Goal: Task Accomplishment & Management: Complete application form

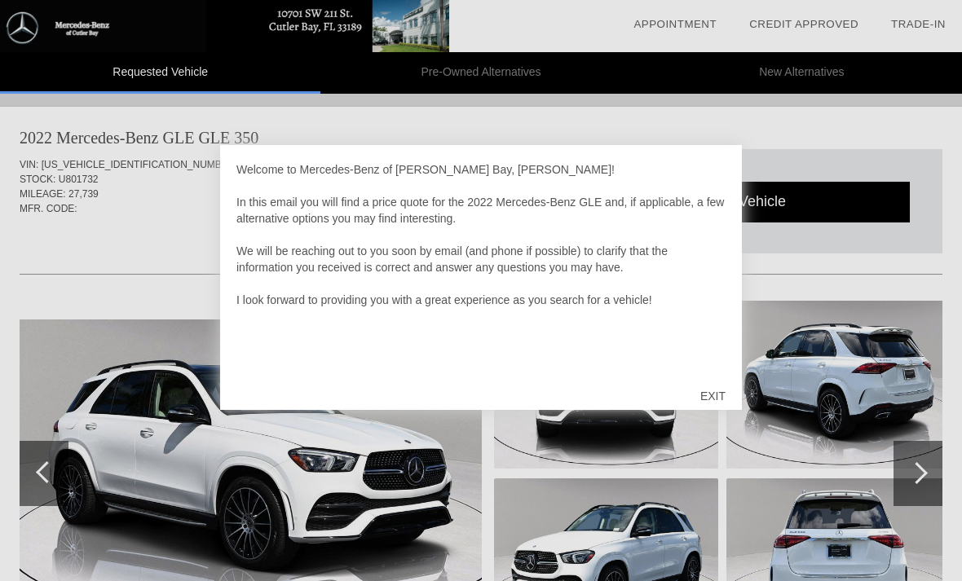
click at [709, 395] on div "EXIT" at bounding box center [713, 396] width 58 height 49
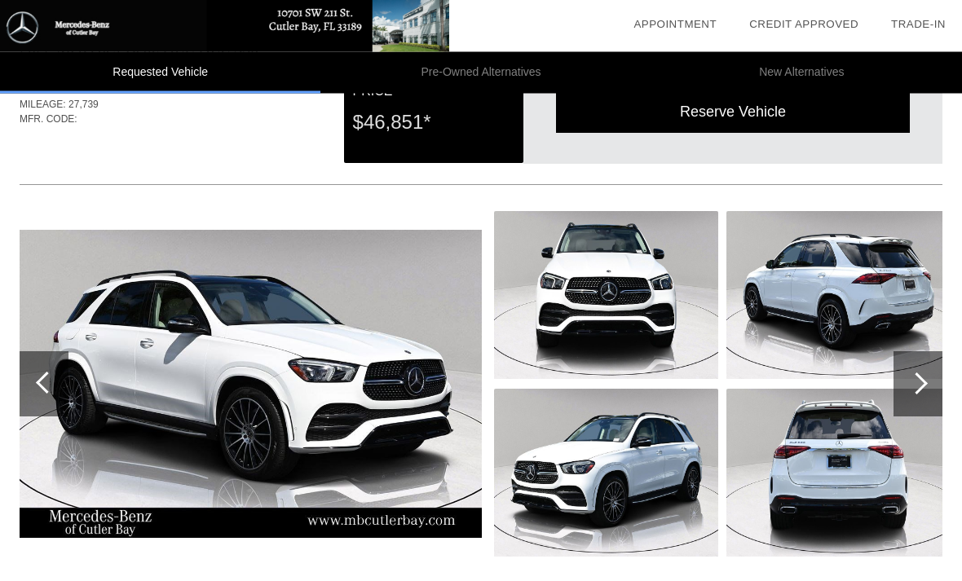
scroll to position [90, 0]
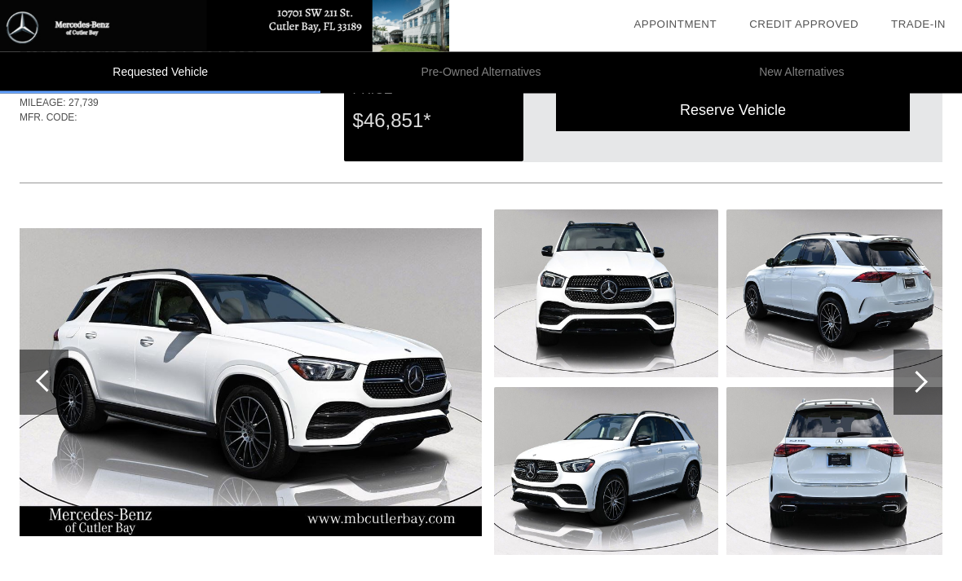
click at [219, 326] on img at bounding box center [251, 383] width 462 height 308
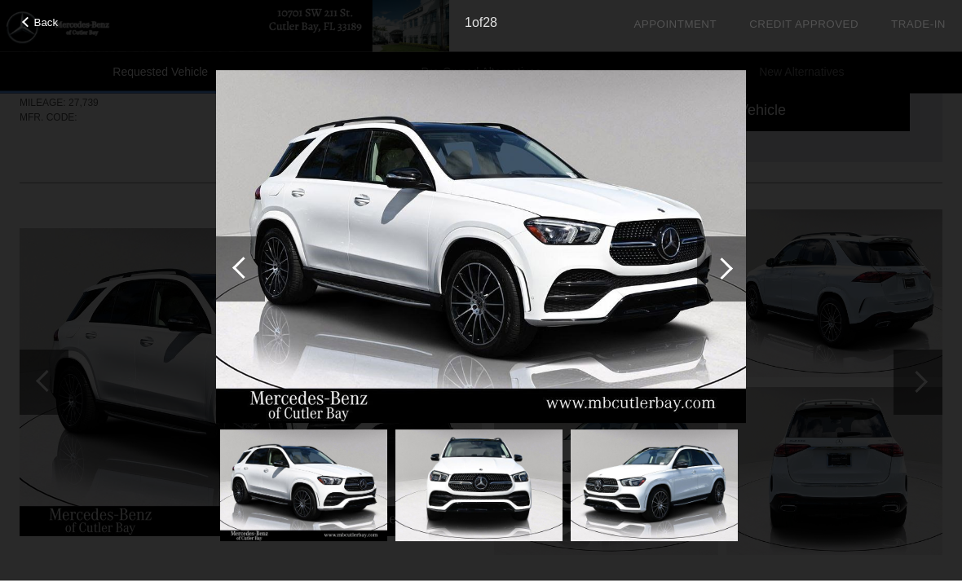
scroll to position [91, 0]
click at [730, 271] on div at bounding box center [722, 269] width 22 height 22
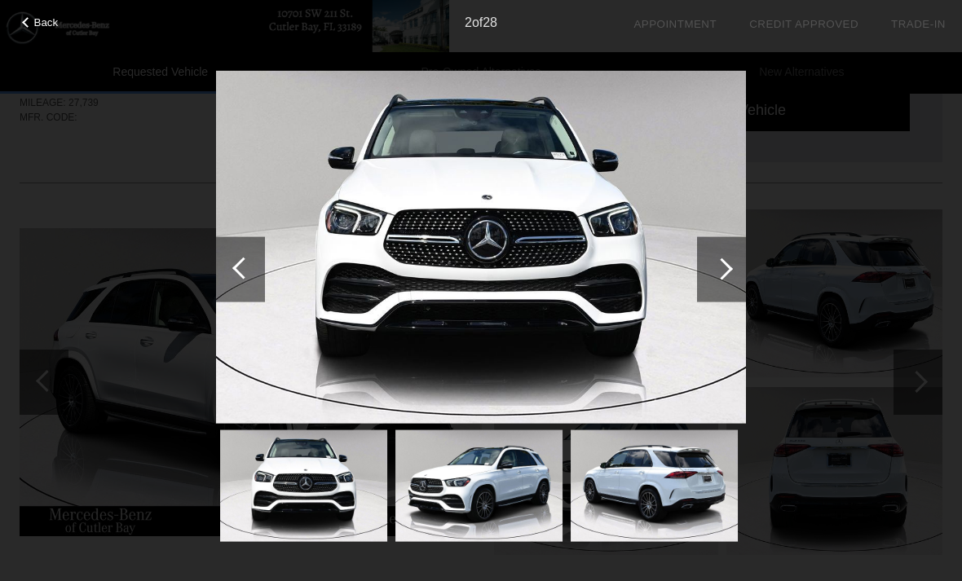
click at [717, 267] on div at bounding box center [722, 269] width 22 height 22
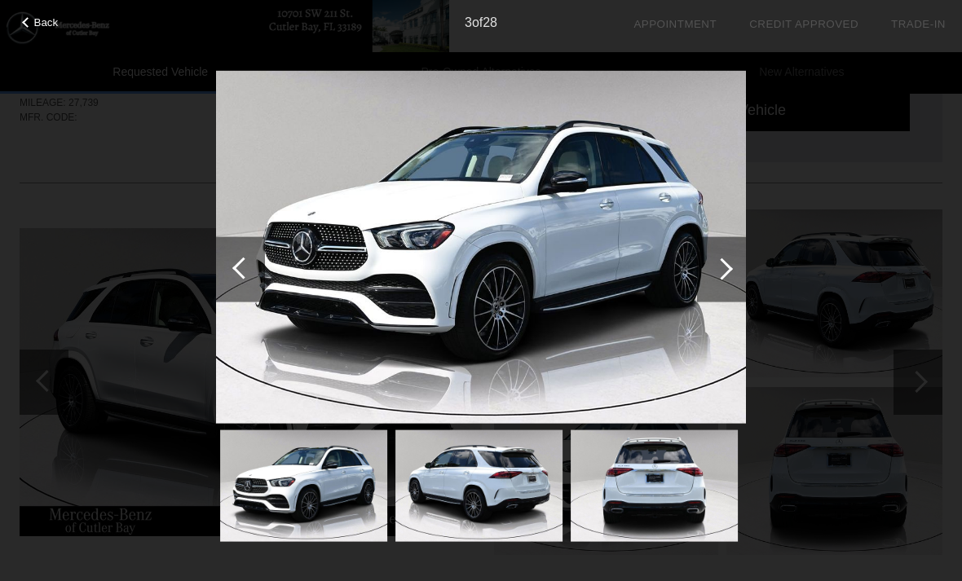
click at [720, 271] on div at bounding box center [722, 269] width 22 height 22
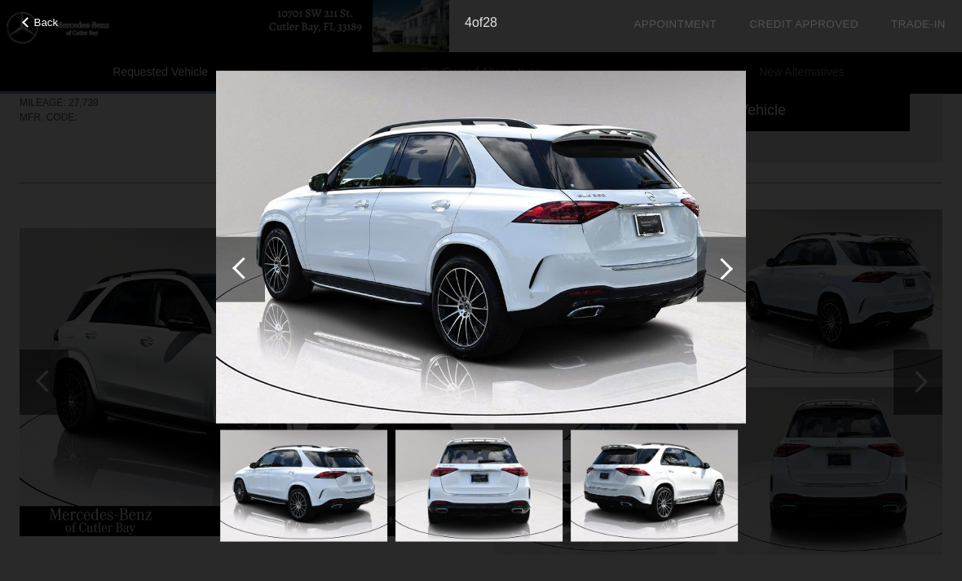
click at [721, 275] on div at bounding box center [722, 269] width 22 height 22
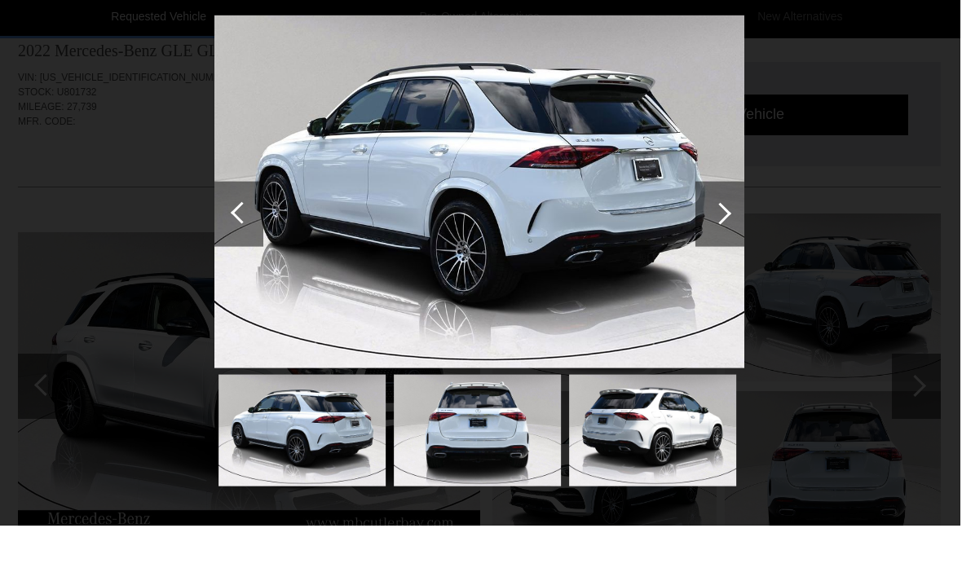
scroll to position [87, 2]
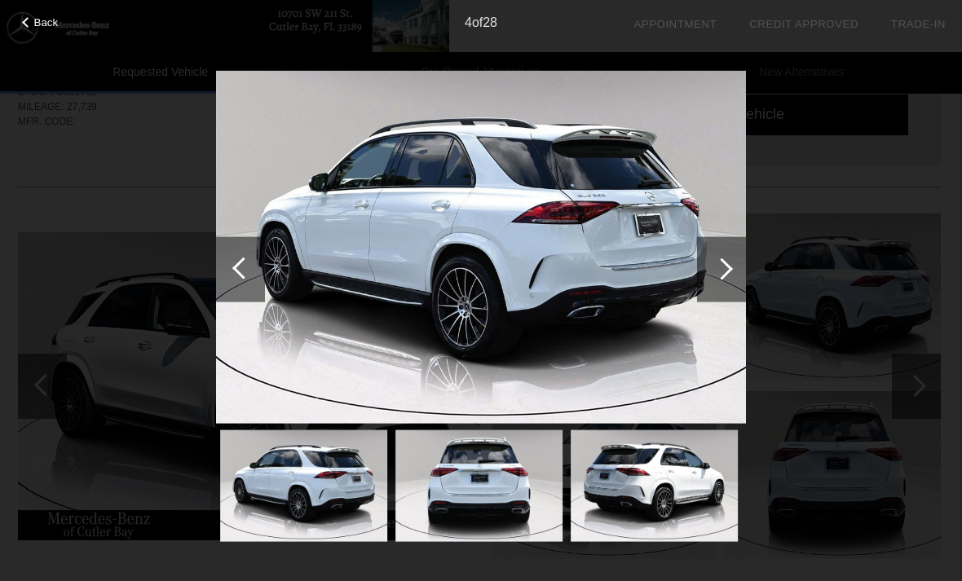
click at [715, 270] on div at bounding box center [722, 269] width 22 height 22
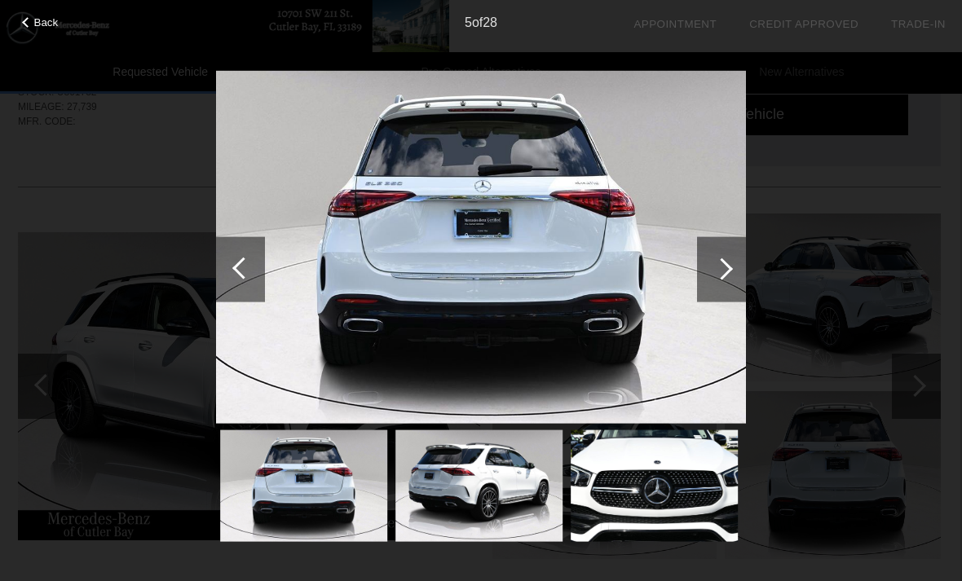
click at [723, 270] on div at bounding box center [722, 269] width 22 height 22
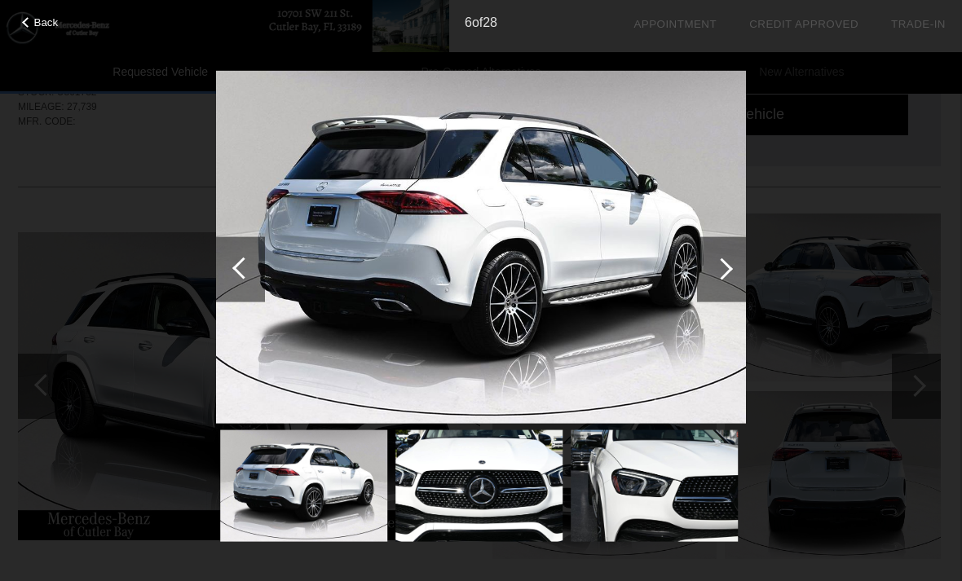
click at [726, 272] on div at bounding box center [722, 269] width 22 height 22
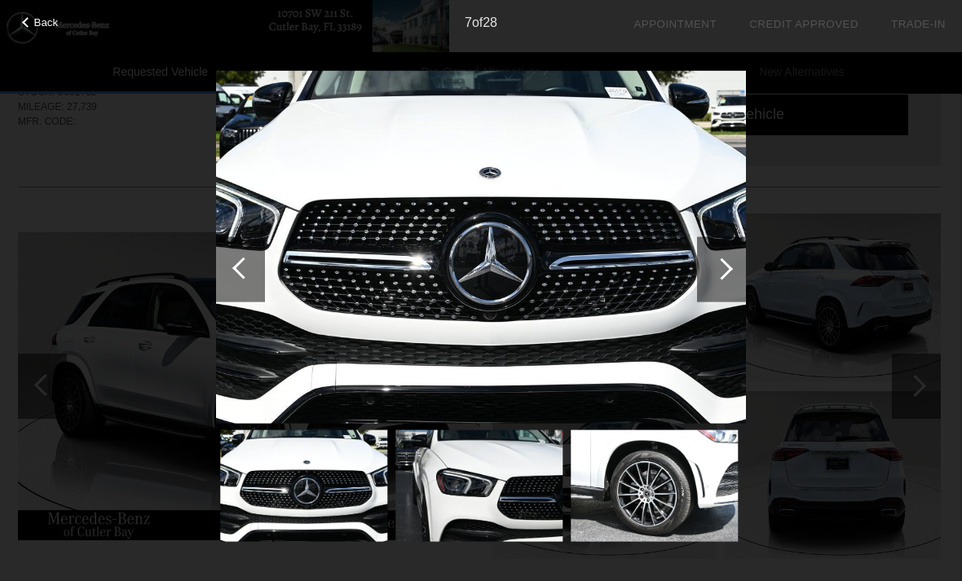
click at [729, 267] on div at bounding box center [722, 269] width 22 height 22
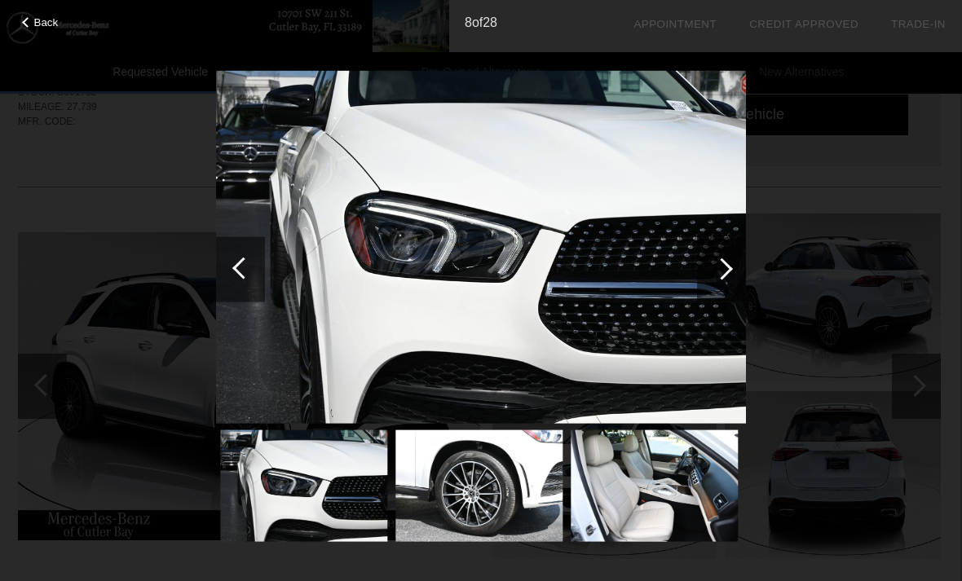
click at [724, 274] on div at bounding box center [722, 269] width 22 height 22
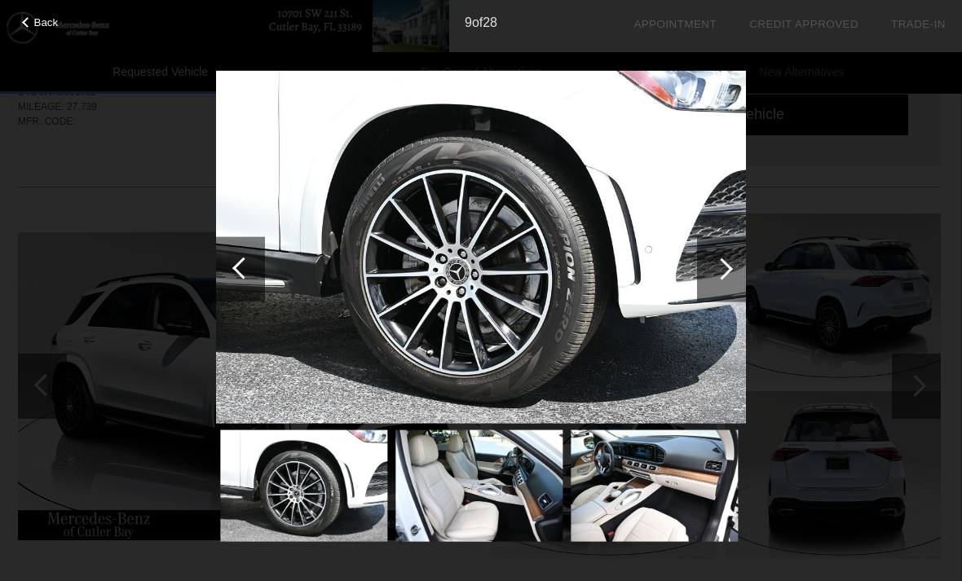
click at [720, 280] on div at bounding box center [721, 268] width 49 height 65
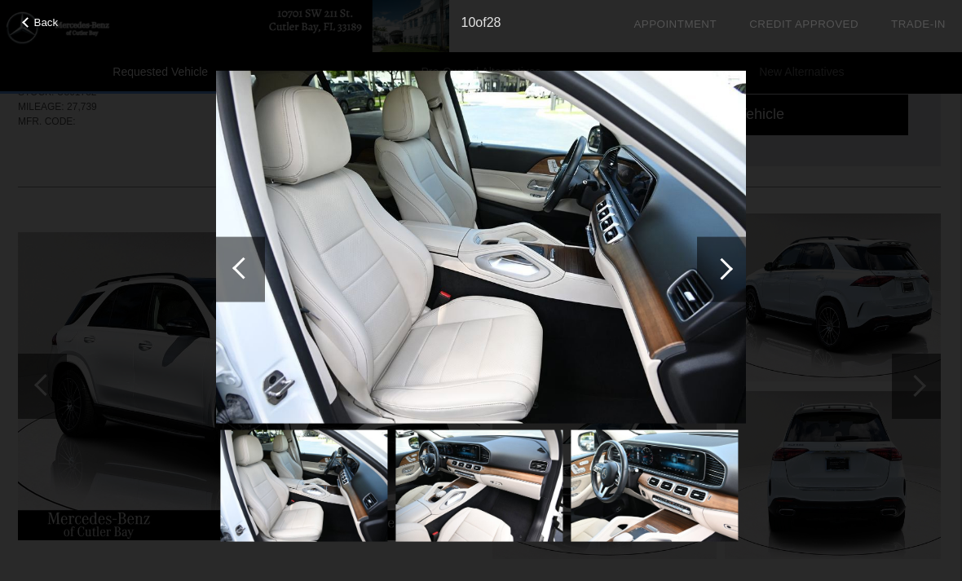
click at [240, 265] on div at bounding box center [243, 268] width 22 height 22
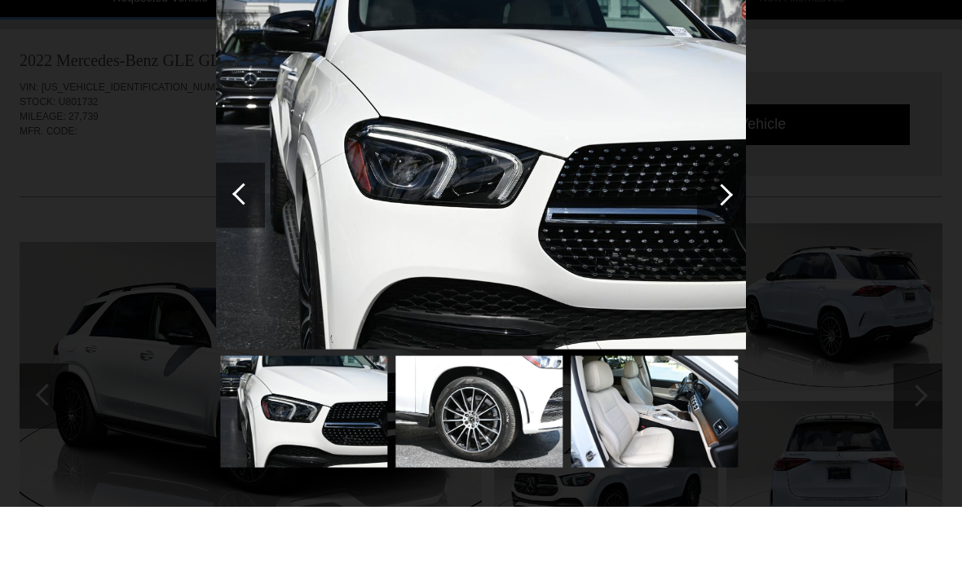
scroll to position [77, 0]
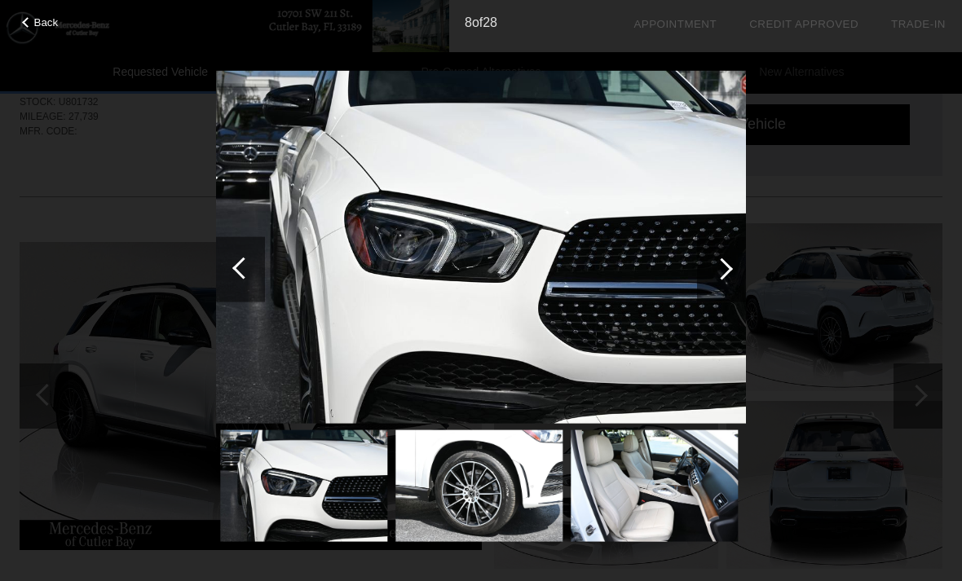
click at [726, 267] on div at bounding box center [722, 269] width 22 height 22
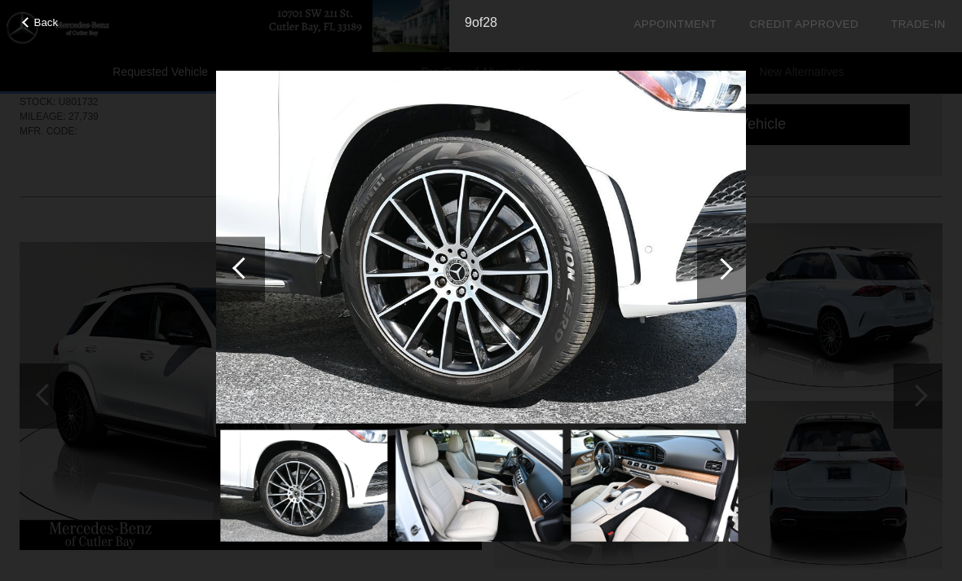
click at [726, 269] on div at bounding box center [722, 269] width 22 height 22
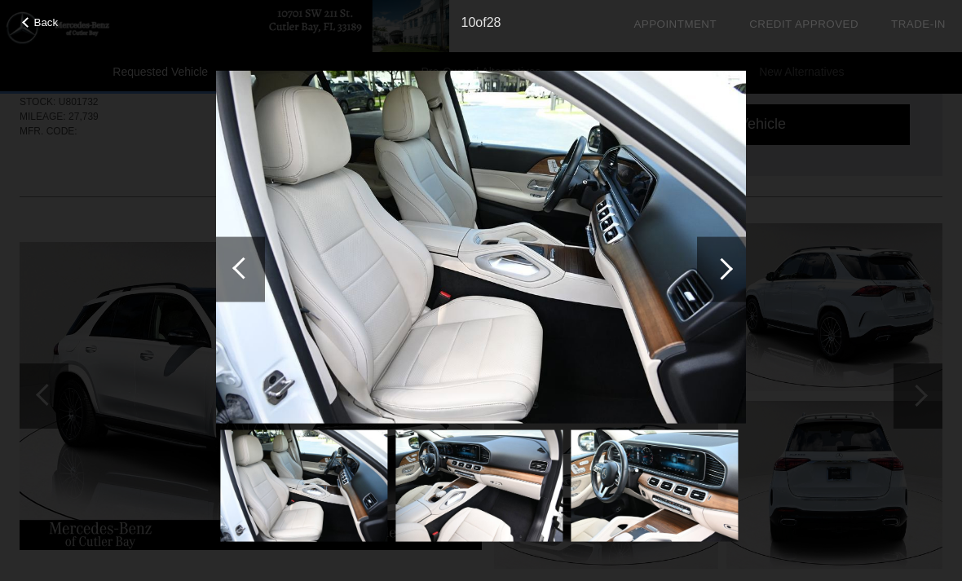
click at [724, 265] on div at bounding box center [722, 269] width 22 height 22
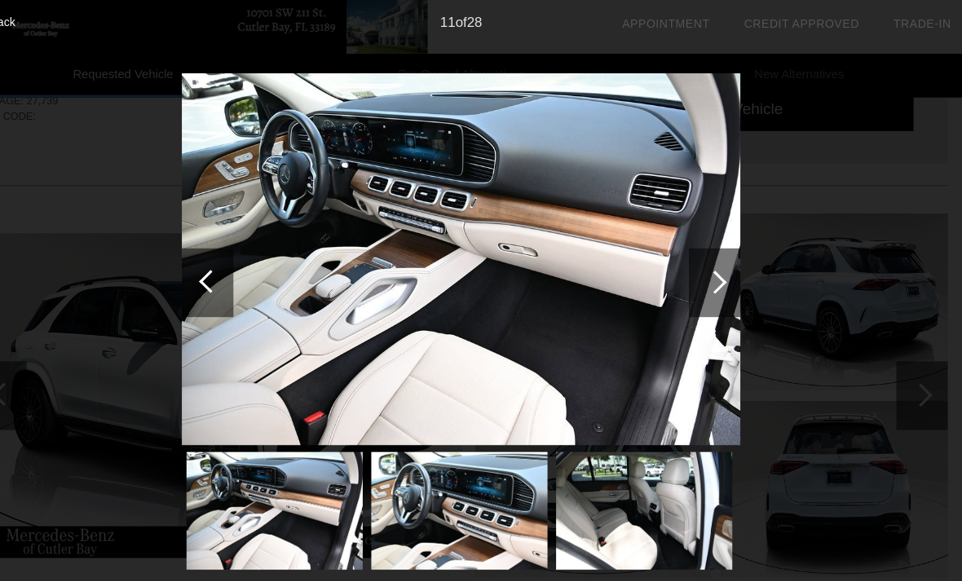
scroll to position [104, 0]
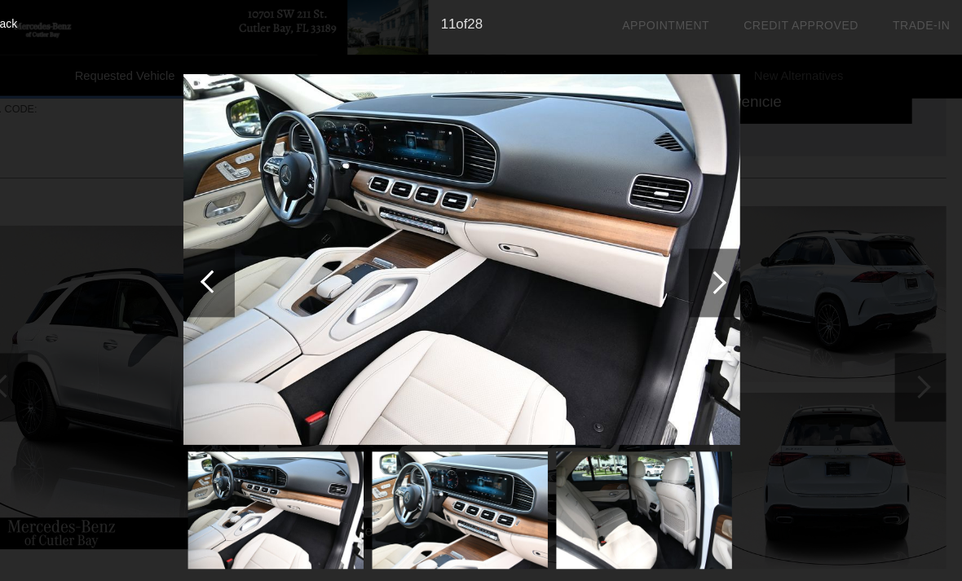
click at [711, 266] on div at bounding box center [722, 269] width 22 height 22
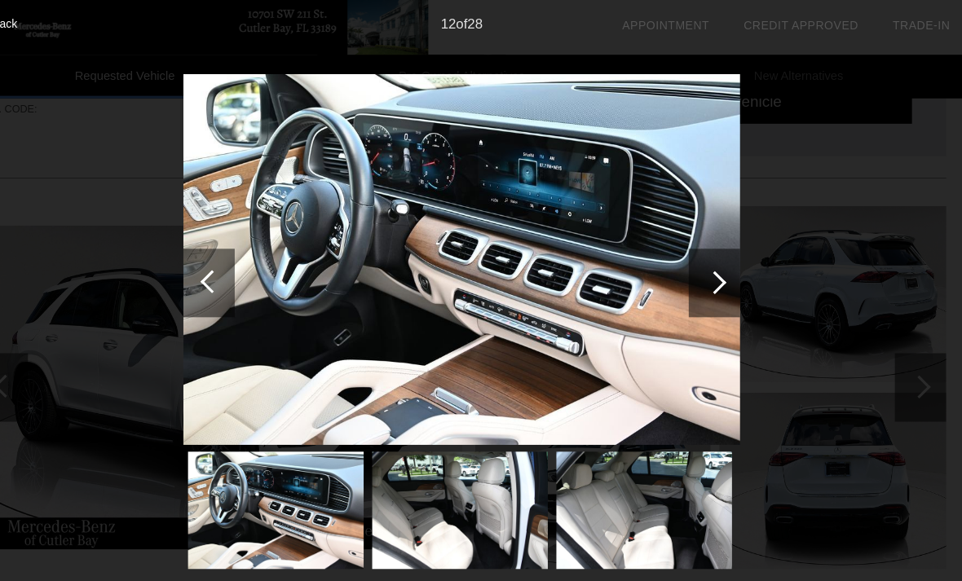
click at [711, 266] on div at bounding box center [722, 269] width 22 height 22
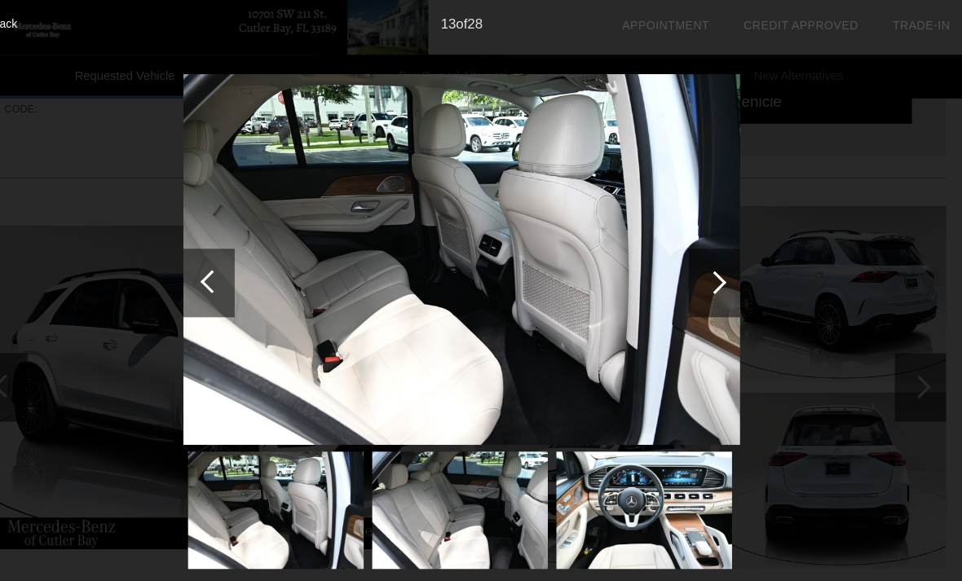
click at [711, 267] on div at bounding box center [722, 269] width 22 height 22
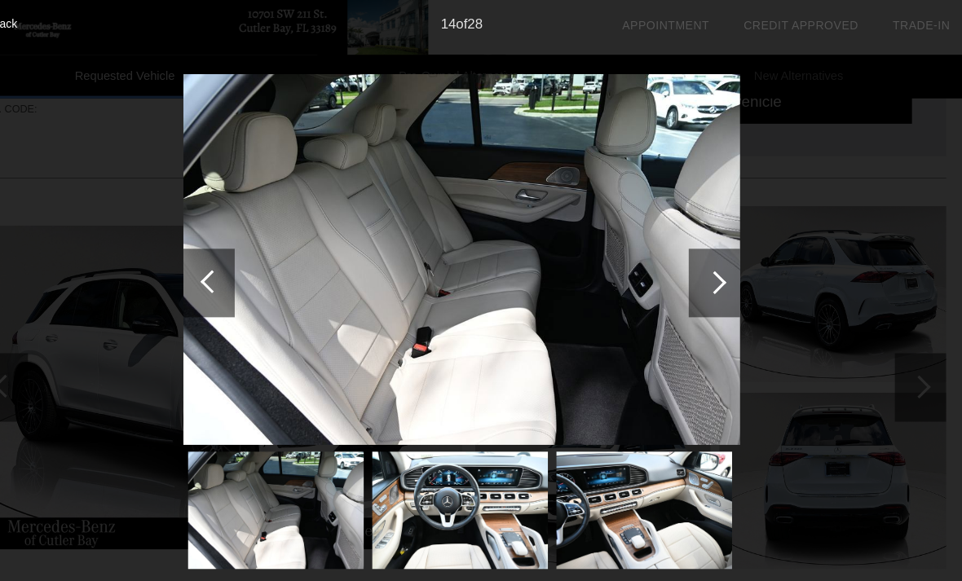
click at [711, 264] on div at bounding box center [722, 269] width 22 height 22
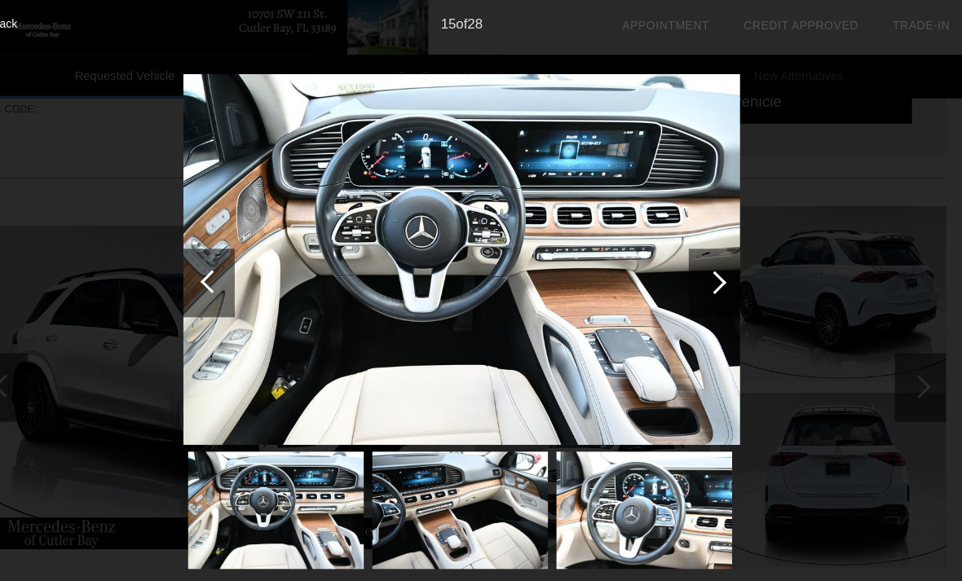
click at [711, 270] on div at bounding box center [722, 269] width 22 height 22
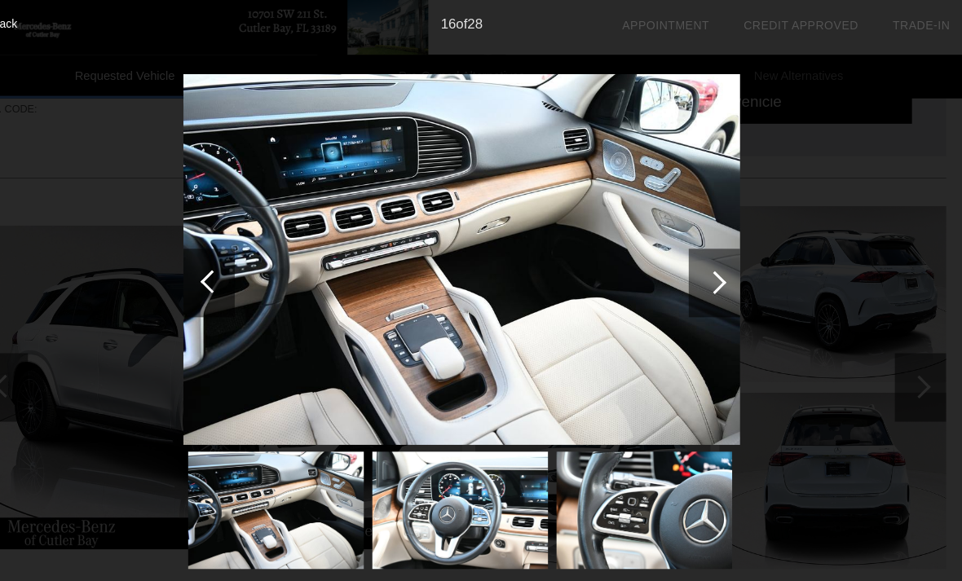
click at [711, 271] on div at bounding box center [722, 269] width 22 height 22
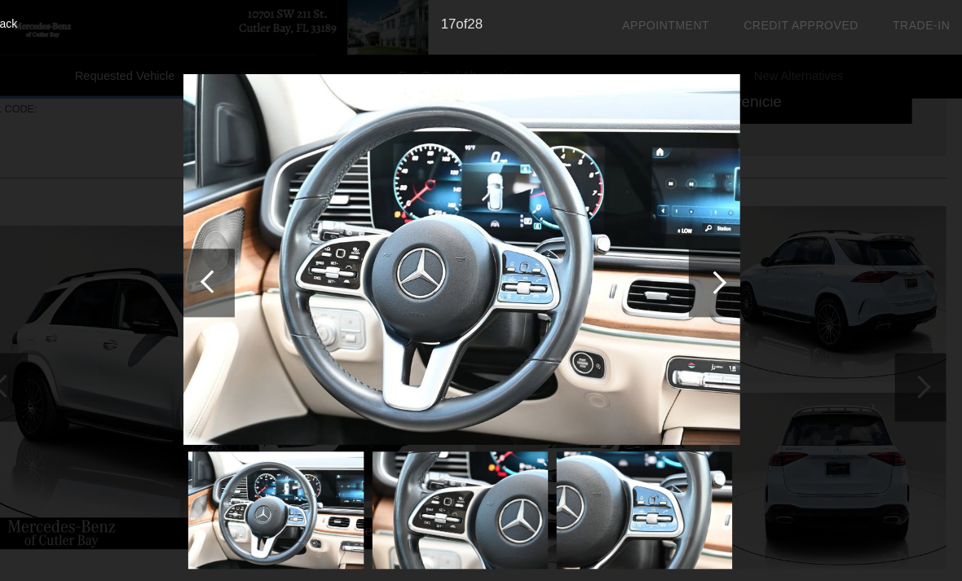
click at [711, 264] on div at bounding box center [722, 269] width 22 height 22
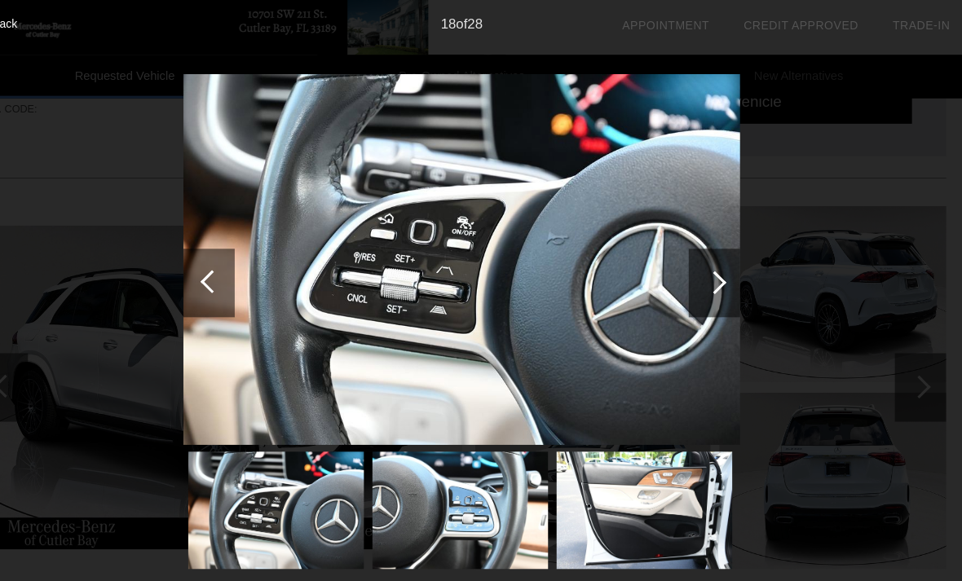
click at [711, 276] on div at bounding box center [722, 269] width 22 height 22
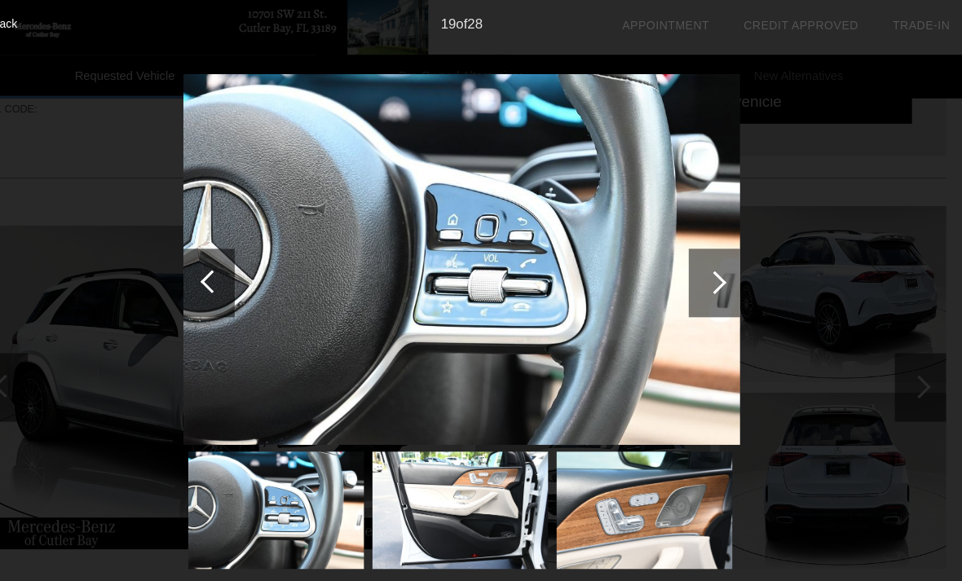
click at [711, 267] on div at bounding box center [722, 269] width 22 height 22
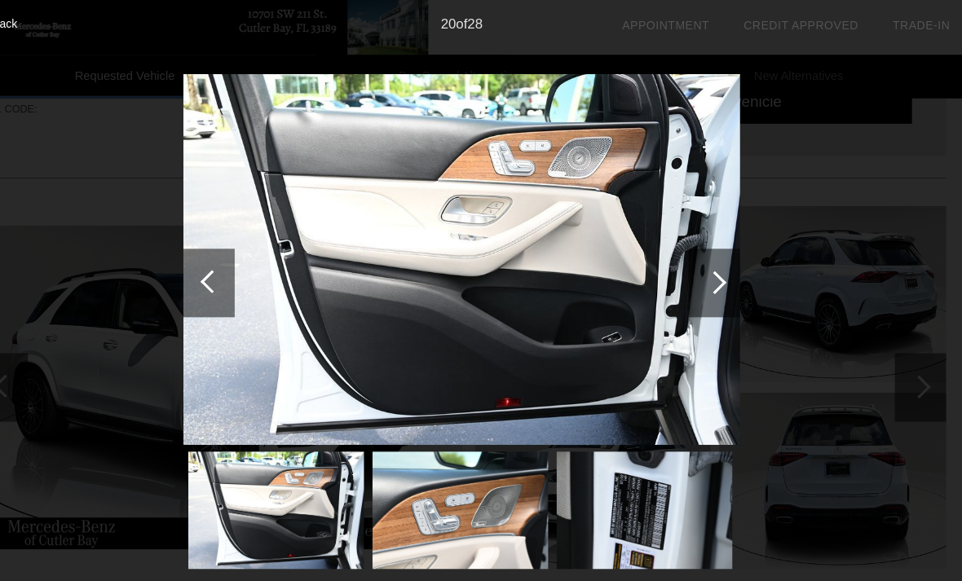
click at [711, 267] on div at bounding box center [722, 269] width 22 height 22
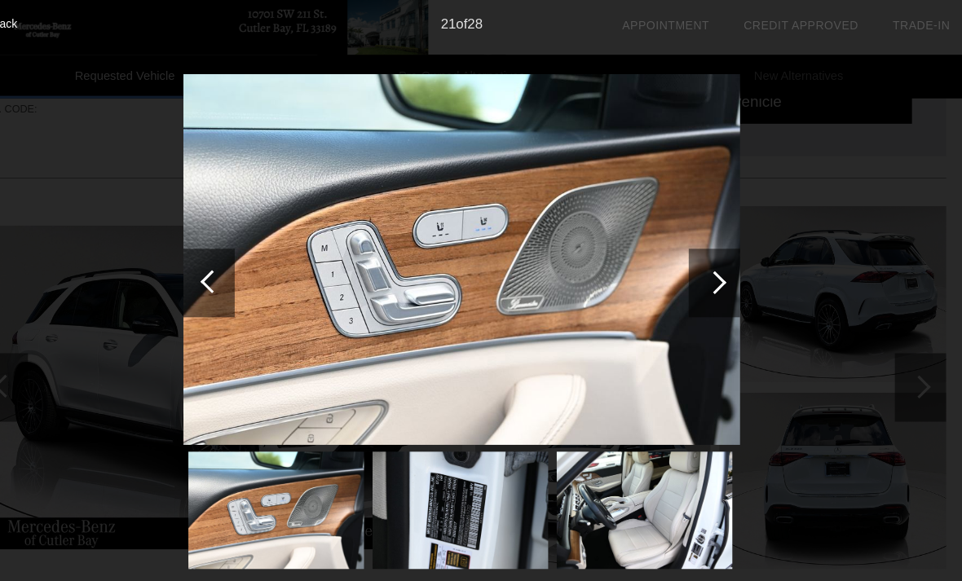
click at [711, 260] on div at bounding box center [722, 269] width 22 height 22
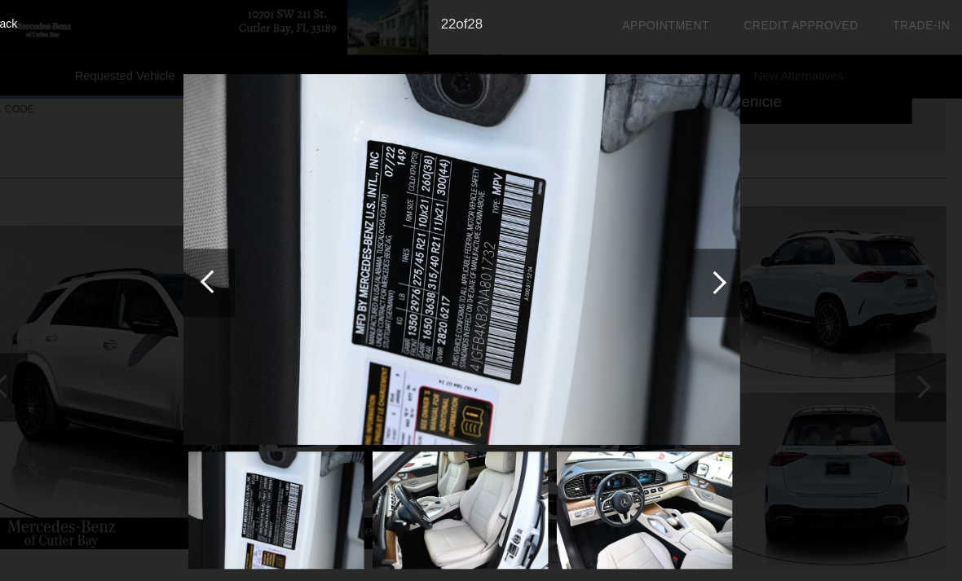
click at [711, 265] on div at bounding box center [722, 269] width 22 height 22
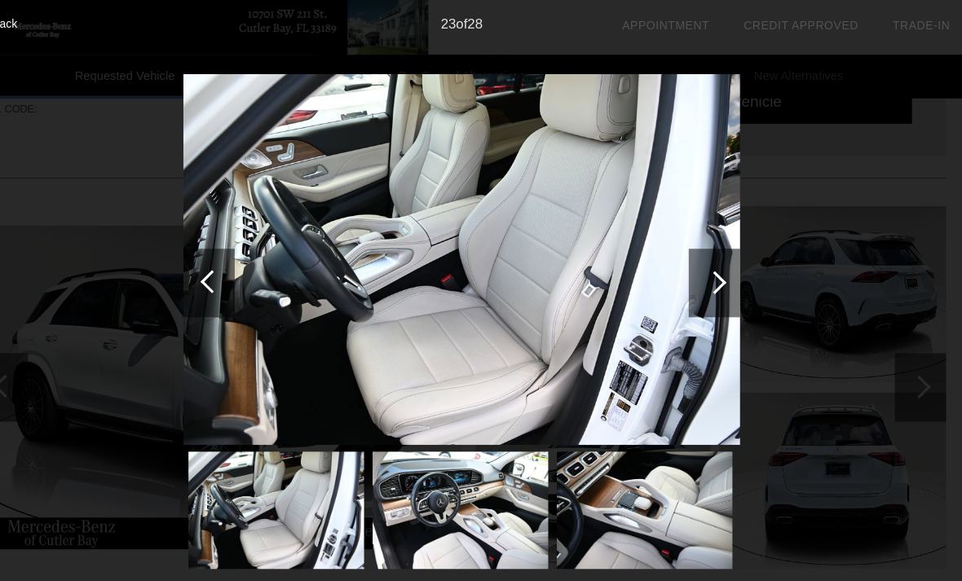
click at [711, 261] on div at bounding box center [722, 269] width 22 height 22
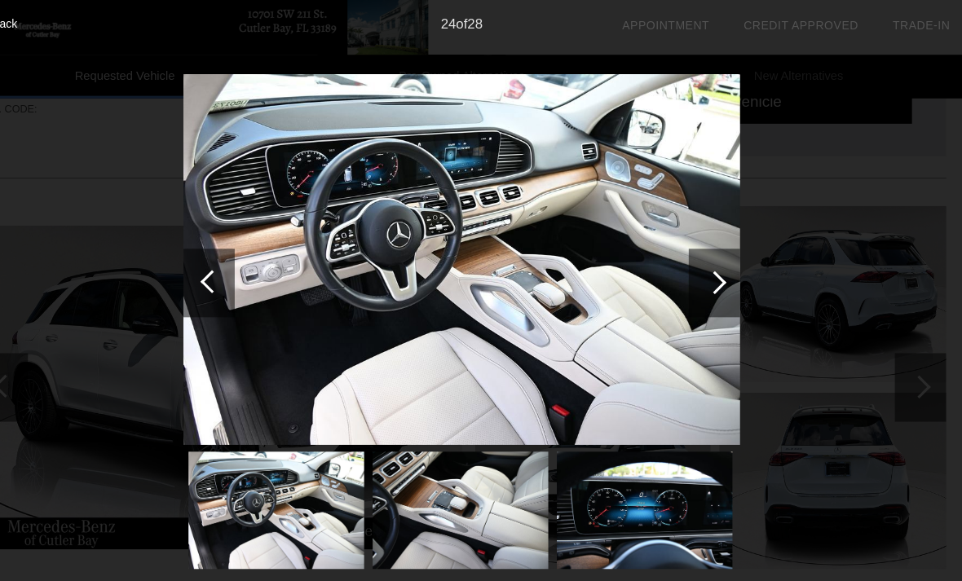
click at [697, 263] on div at bounding box center [721, 268] width 49 height 65
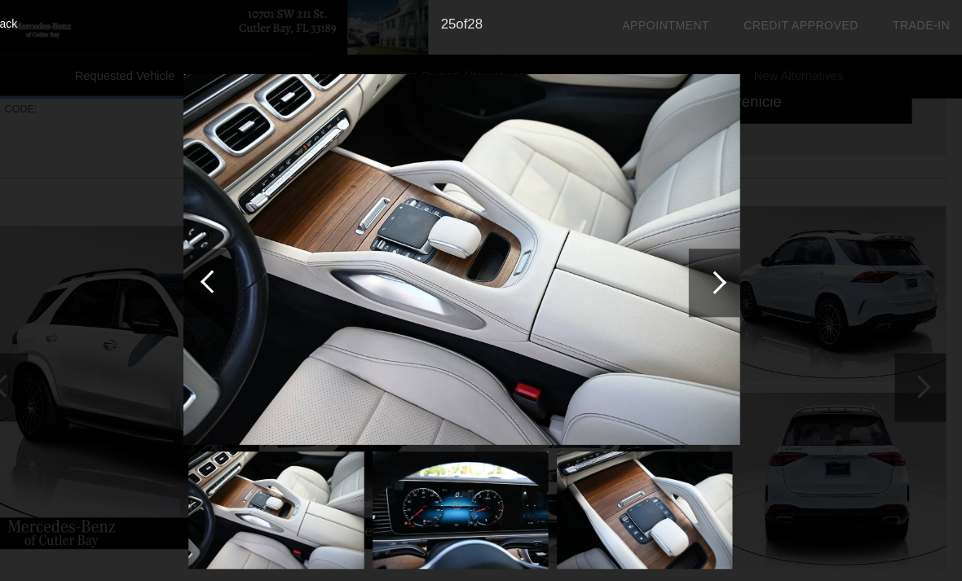
click at [711, 271] on div at bounding box center [722, 269] width 22 height 22
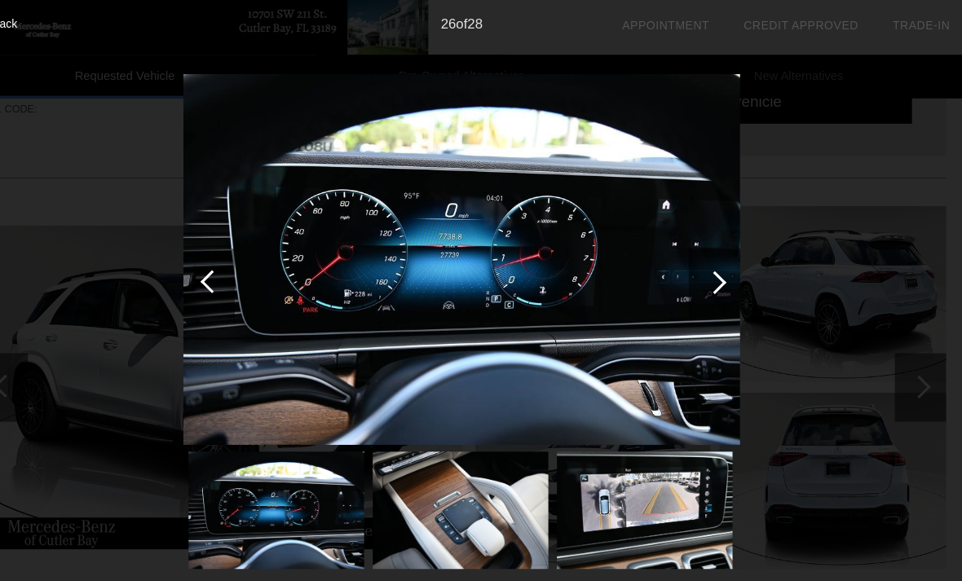
click at [711, 271] on div at bounding box center [722, 269] width 22 height 22
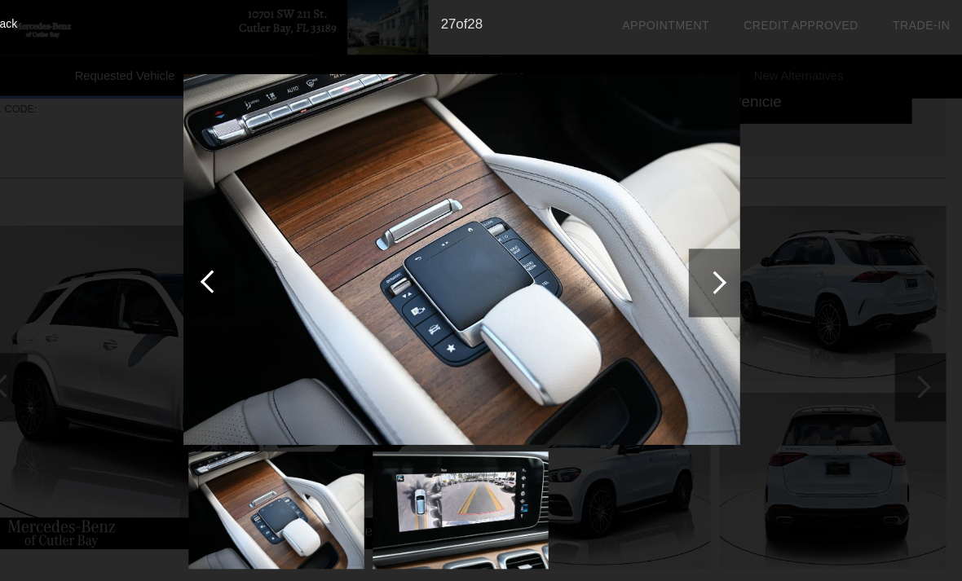
click at [232, 263] on div at bounding box center [243, 268] width 22 height 22
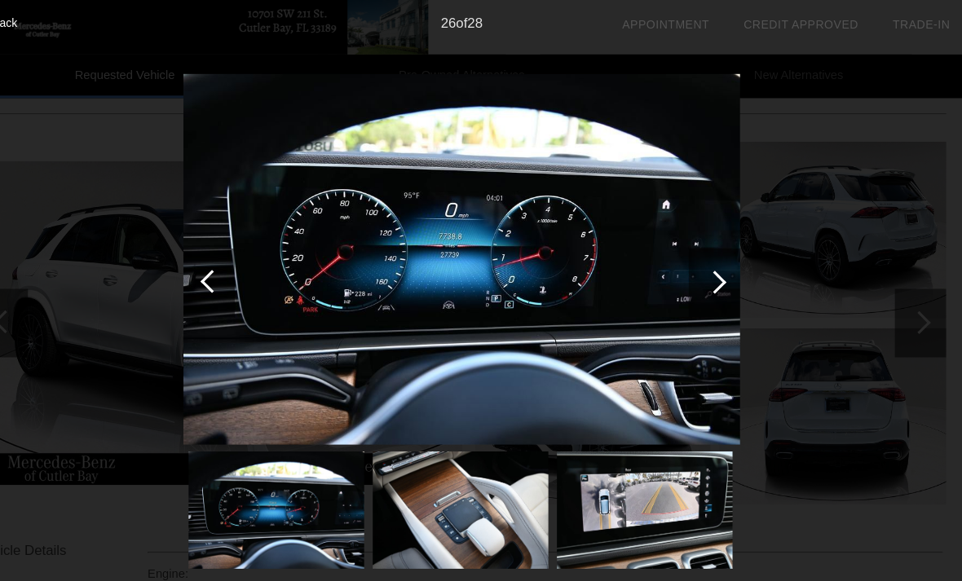
scroll to position [164, 0]
click at [711, 266] on div at bounding box center [722, 269] width 22 height 22
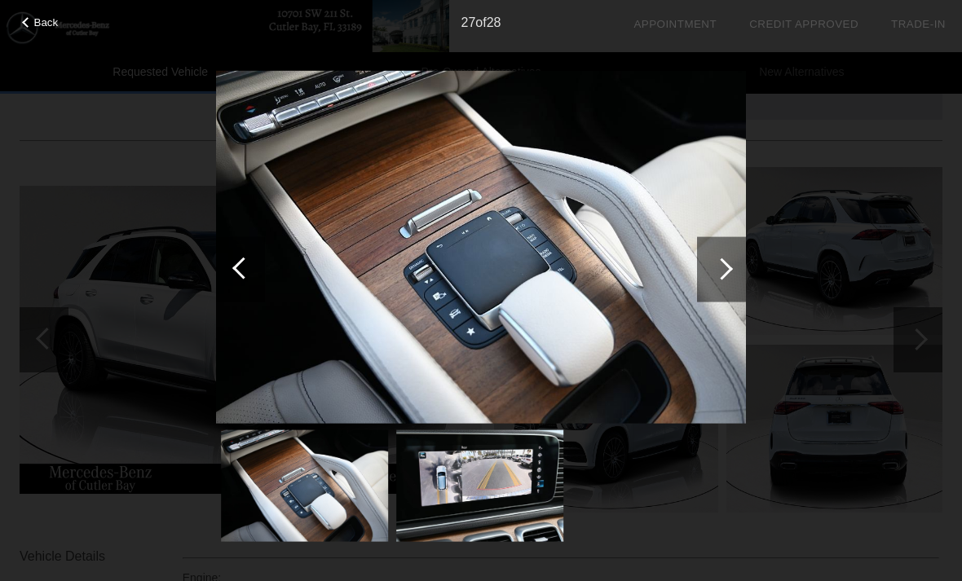
scroll to position [133, 0]
click at [725, 271] on div at bounding box center [722, 269] width 22 height 22
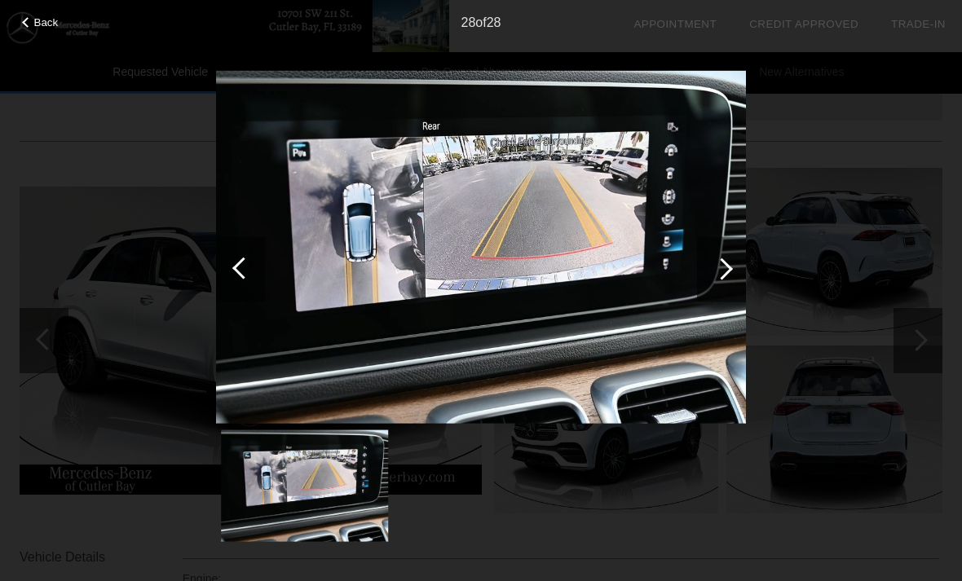
click at [724, 267] on div at bounding box center [722, 269] width 22 height 22
click at [729, 264] on div at bounding box center [721, 268] width 49 height 65
click at [739, 269] on div at bounding box center [721, 268] width 49 height 65
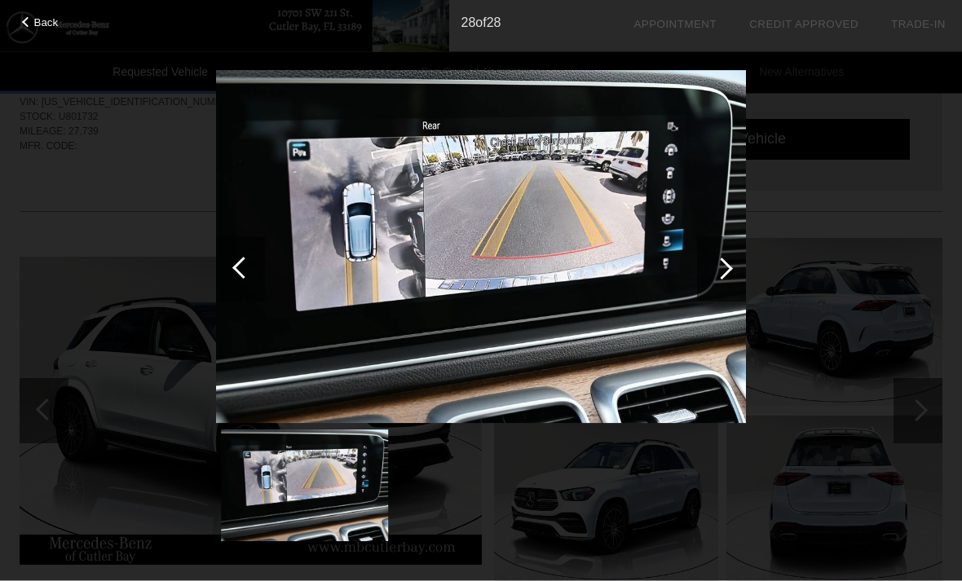
scroll to position [0, 0]
